Goal: Information Seeking & Learning: Learn about a topic

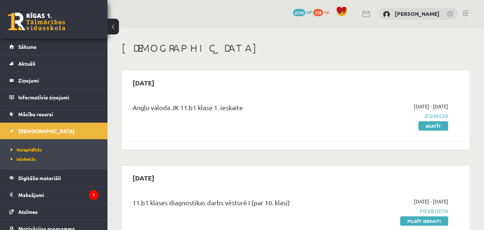
scroll to position [906, 0]
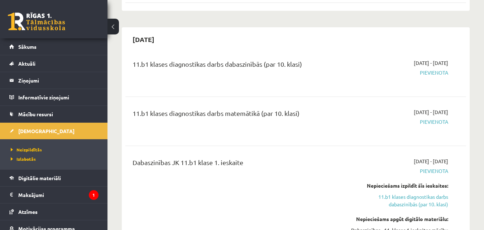
drag, startPoint x: 0, startPoint y: 0, endPoint x: 259, endPoint y: 186, distance: 319.1
click at [259, 186] on div "Dabaszinības JK 11.b1 klase 1. ieskaite" at bounding box center [236, 207] width 218 height 101
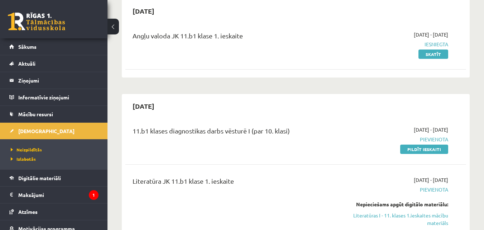
scroll to position [108, 0]
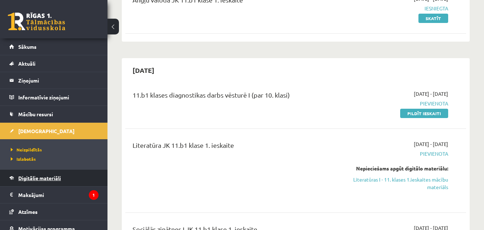
click at [53, 176] on span "Digitālie materiāli" at bounding box center [39, 178] width 43 height 6
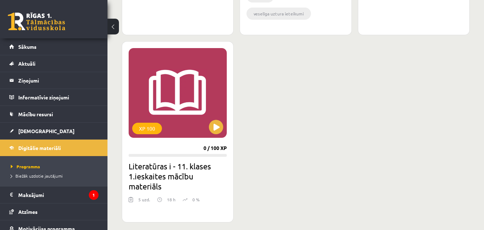
scroll to position [861, 0]
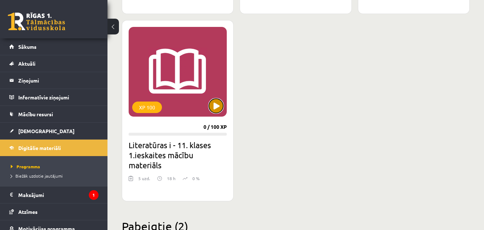
drag, startPoint x: 221, startPoint y: 110, endPoint x: 218, endPoint y: 106, distance: 4.9
click at [220, 110] on button at bounding box center [216, 106] width 14 height 14
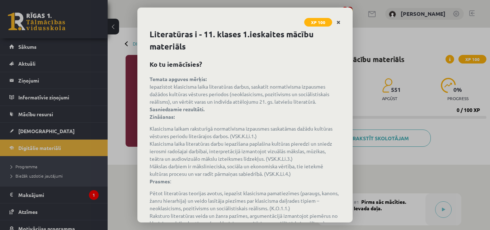
click at [339, 24] on icon "Close" at bounding box center [338, 22] width 4 height 5
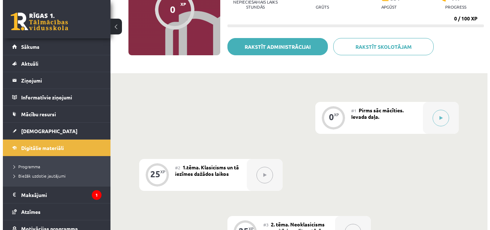
scroll to position [108, 0]
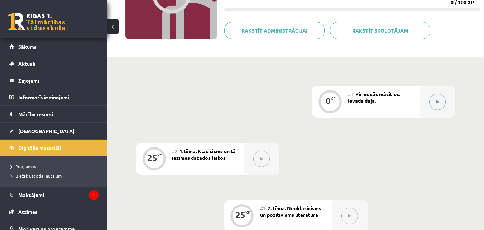
click at [446, 109] on div at bounding box center [438, 102] width 36 height 32
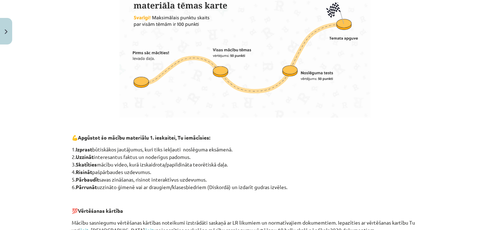
scroll to position [520, 0]
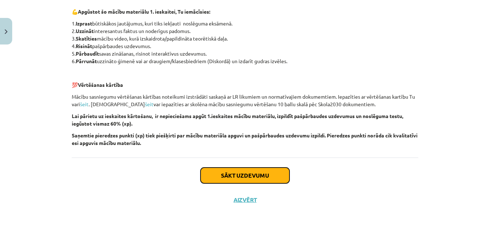
click at [241, 172] on button "Sākt uzdevumu" at bounding box center [244, 175] width 89 height 16
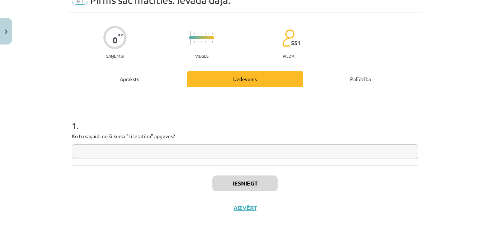
scroll to position [43, 0]
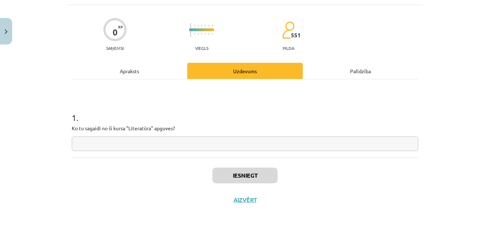
click at [204, 142] on input "text" at bounding box center [245, 143] width 346 height 15
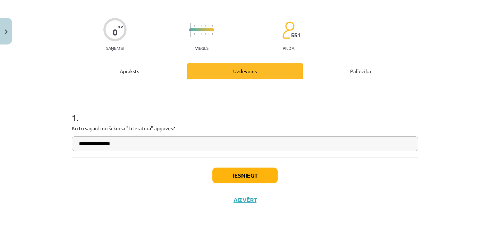
click at [78, 147] on input "**********" at bounding box center [245, 143] width 346 height 15
click at [156, 146] on input "**********" at bounding box center [245, 143] width 346 height 15
type input "**********"
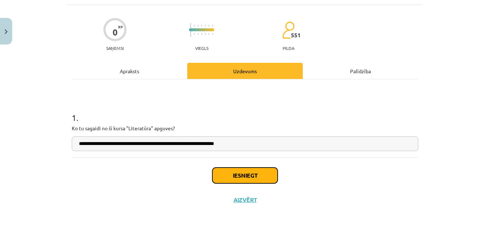
click at [270, 175] on button "Iesniegt" at bounding box center [244, 175] width 65 height 16
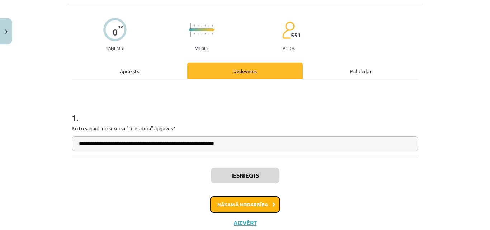
click at [240, 205] on button "Nākamā nodarbība" at bounding box center [245, 204] width 70 height 16
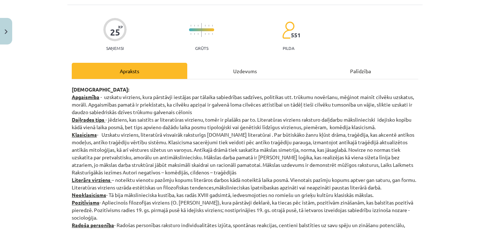
scroll to position [18, 0]
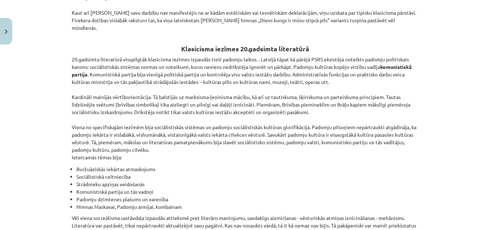
drag, startPoint x: 82, startPoint y: 82, endPoint x: 81, endPoint y: 87, distance: 5.6
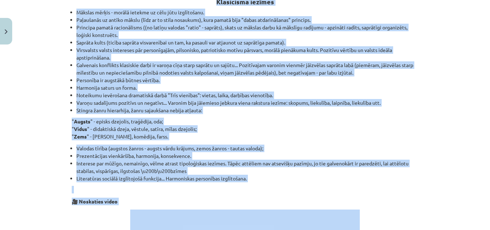
scroll to position [526, 0]
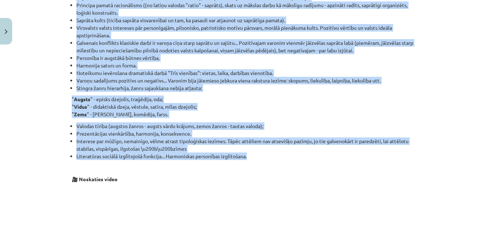
drag, startPoint x: 70, startPoint y: 59, endPoint x: 376, endPoint y: 154, distance: 320.7
copy div "Loremips: Dolorsitam - consect adipisci, elit seddoeius temporin utl etdolor ma…"
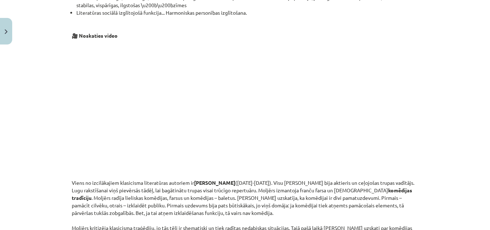
click at [454, 115] on div "Mācību tēma: Literatūras i - 11. klases 1.ieskaites mācību materiāls #2 1.tēma.…" at bounding box center [245, 115] width 490 height 230
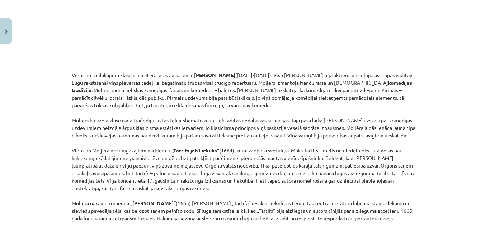
scroll to position [813, 0]
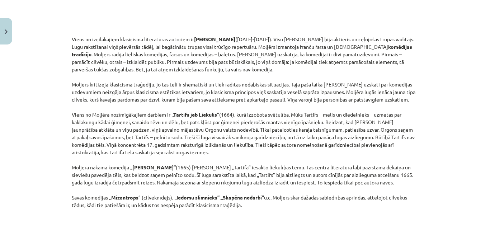
drag, startPoint x: 69, startPoint y: 38, endPoint x: 262, endPoint y: 207, distance: 256.1
click at [262, 207] on p "Viens no izcilākajiem klasicisma literatūras autoriem ir [PERSON_NAME] ([DATE]-…" at bounding box center [245, 121] width 346 height 173
copy p "Lorem ip dolorsitamet consectetu adipiscinge seddoeiu te Inci Utlabor Etdolor (…"
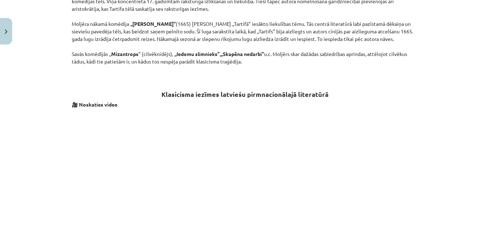
click at [459, 126] on div "Mācību tēma: Literatūras i - 11. klases 1.ieskaites mācību materiāls #2 1.tēma.…" at bounding box center [245, 115] width 490 height 230
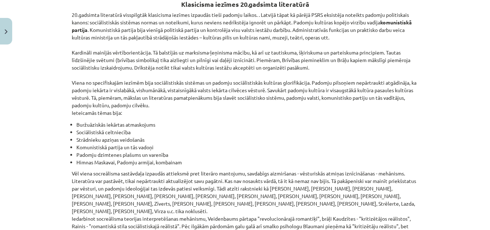
scroll to position [1665, 0]
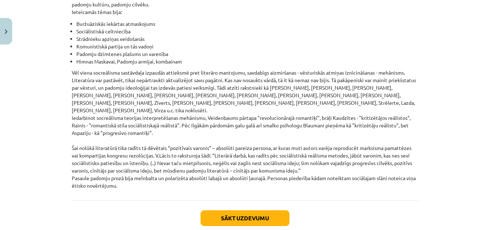
drag, startPoint x: 69, startPoint y: 39, endPoint x: 257, endPoint y: 158, distance: 222.6
copy div "Lor Ipsumdo sitametcon ad elitsed doeiusmodte incididu, utl etdolorema 50. – 94…"
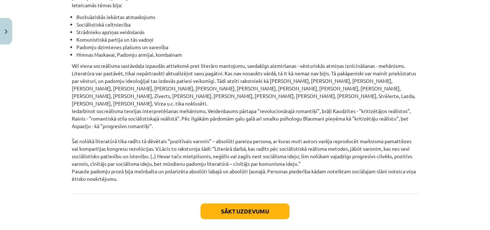
scroll to position [1678, 0]
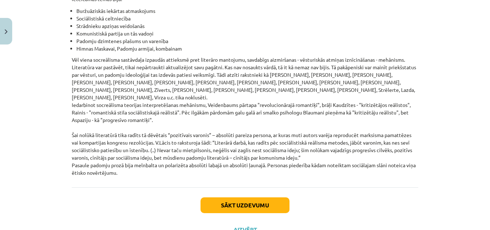
click at [441, 124] on div "Mācību tēma: Literatūras i - 11. klases 1.ieskaites mācību materiāls #2 1.tēma.…" at bounding box center [245, 115] width 490 height 230
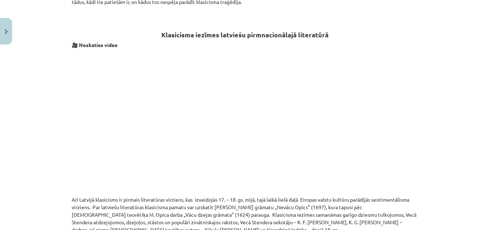
scroll to position [996, 0]
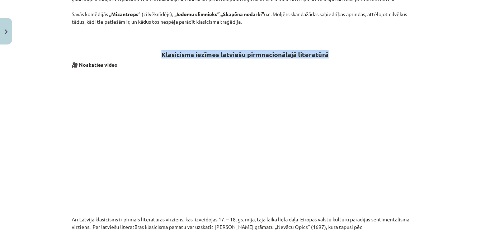
drag, startPoint x: 160, startPoint y: 55, endPoint x: 324, endPoint y: 56, distance: 164.2
click at [324, 56] on strong "Klasicisma iezīmes latviešu pirmnacionālajā literatūrā" at bounding box center [244, 54] width 167 height 8
copy strong "Klasicisma iezīmes latviešu pirmnacionālajā literatūrā"
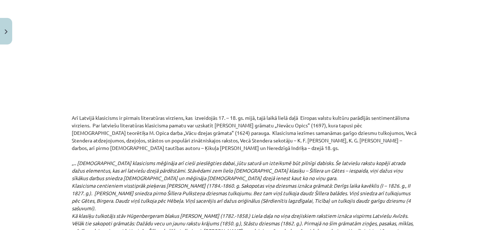
scroll to position [1140, 0]
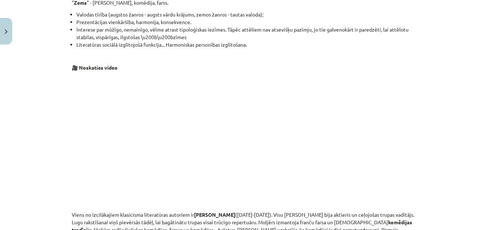
click at [403, 110] on p at bounding box center [245, 141] width 346 height 131
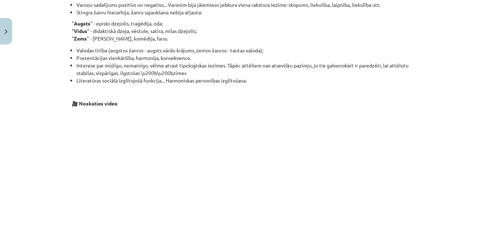
scroll to position [638, 0]
